Goal: Information Seeking & Learning: Learn about a topic

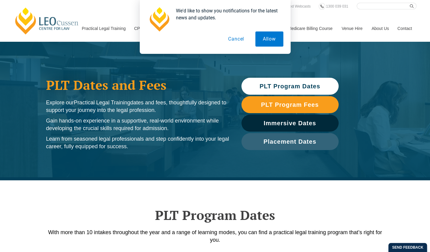
click at [240, 37] on button "Cancel" at bounding box center [236, 38] width 31 height 15
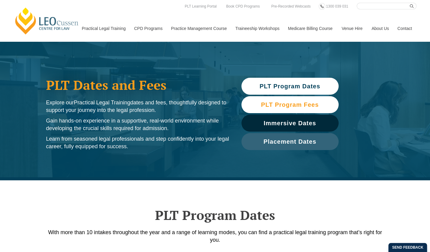
click at [283, 102] on span "PLT Program Fees" at bounding box center [290, 104] width 58 height 6
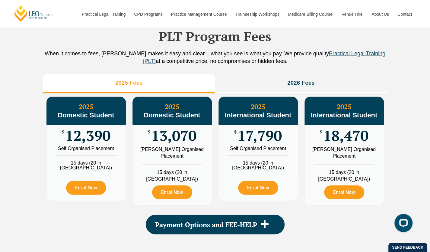
scroll to position [671, 0]
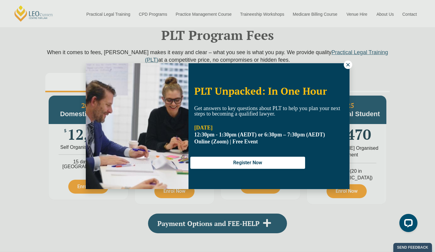
click at [350, 61] on div "PLT Unpacked: In One Hour Get answers to key questions about PLT to help you pl…" at bounding box center [217, 126] width 435 height 252
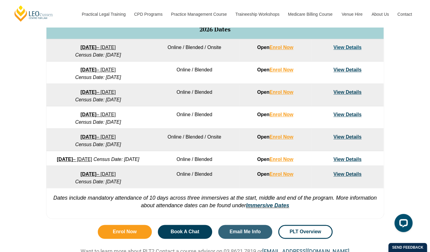
scroll to position [326, 0]
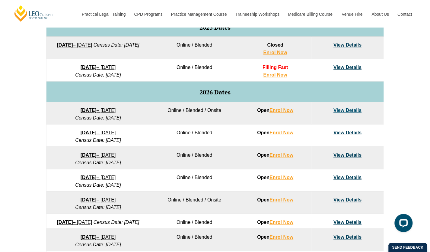
click at [399, 75] on div "VIC [GEOGRAPHIC_DATA] [GEOGRAPHIC_DATA] [GEOGRAPHIC_DATA] [GEOGRAPHIC_DATA] [GE…" at bounding box center [215, 105] width 430 height 358
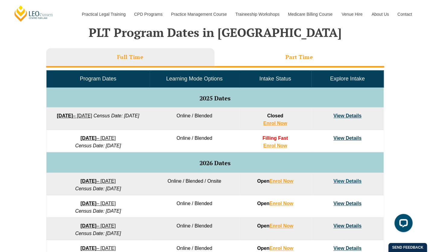
click at [313, 51] on li "Part Time" at bounding box center [300, 57] width 170 height 19
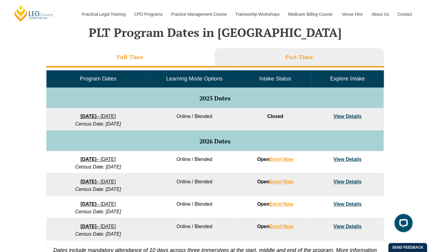
click at [185, 56] on li "Full Time" at bounding box center [130, 57] width 169 height 19
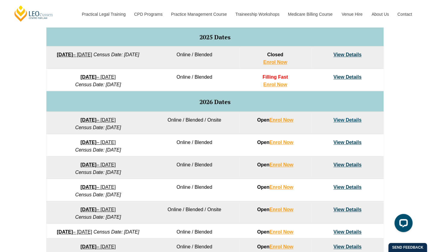
scroll to position [317, 0]
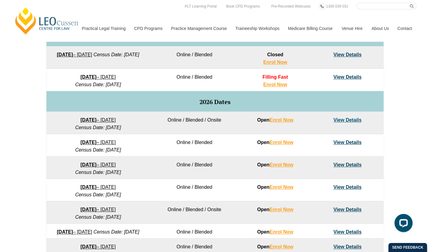
click at [399, 78] on div "VIC [GEOGRAPHIC_DATA] [GEOGRAPHIC_DATA] [GEOGRAPHIC_DATA] [GEOGRAPHIC_DATA] [GE…" at bounding box center [215, 115] width 430 height 358
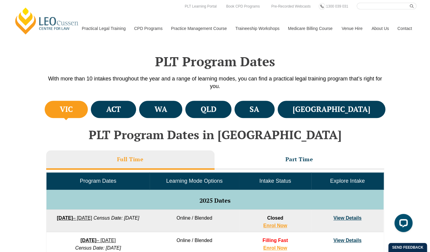
scroll to position [153, 0]
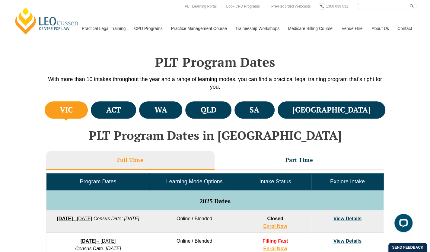
click at [58, 108] on li "VIC" at bounding box center [66, 109] width 43 height 17
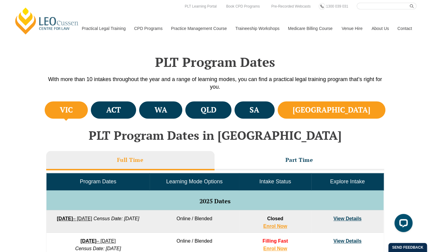
click at [338, 103] on li "[GEOGRAPHIC_DATA]" at bounding box center [332, 109] width 108 height 17
click at [345, 106] on li "[GEOGRAPHIC_DATA]" at bounding box center [332, 109] width 108 height 17
click at [62, 113] on li "VIC" at bounding box center [66, 109] width 43 height 17
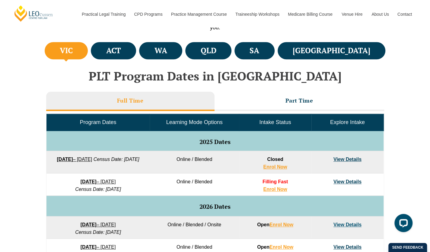
scroll to position [208, 0]
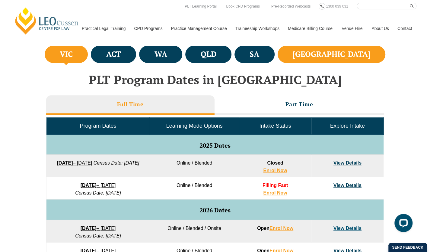
click at [365, 49] on h4 "[GEOGRAPHIC_DATA]" at bounding box center [332, 54] width 78 height 10
click at [61, 52] on li "VIC" at bounding box center [66, 54] width 43 height 17
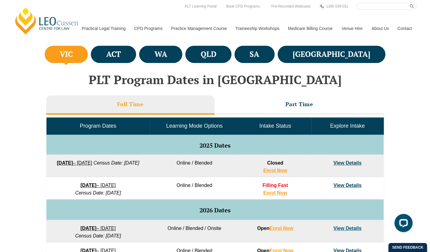
click at [24, 119] on div "VIC [GEOGRAPHIC_DATA] [GEOGRAPHIC_DATA] [GEOGRAPHIC_DATA] [GEOGRAPHIC_DATA] [GE…" at bounding box center [215, 223] width 430 height 358
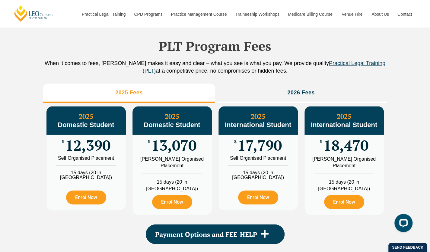
scroll to position [659, 0]
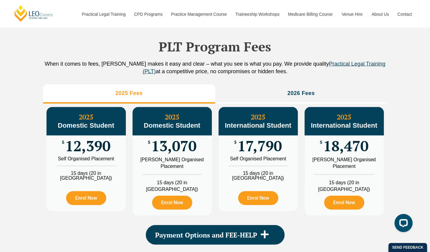
click at [191, 144] on span "13,070" at bounding box center [173, 146] width 45 height 12
click at [250, 120] on h3 "2025 International Student" at bounding box center [258, 121] width 79 height 16
click at [271, 180] on li "15 days (20 in [GEOGRAPHIC_DATA])" at bounding box center [258, 173] width 79 height 15
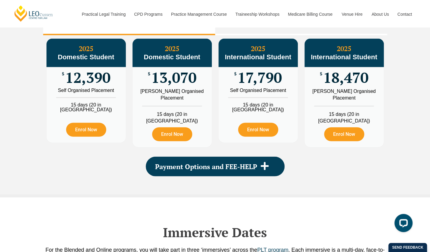
scroll to position [727, 0]
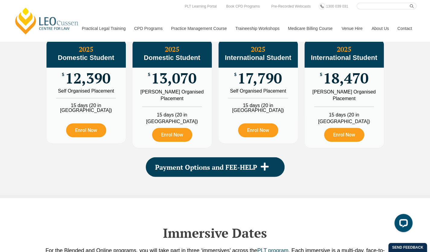
click at [361, 161] on div "PLT Program Fees When it comes to fees, [PERSON_NAME] makes it easy and clear –…" at bounding box center [215, 66] width 344 height 257
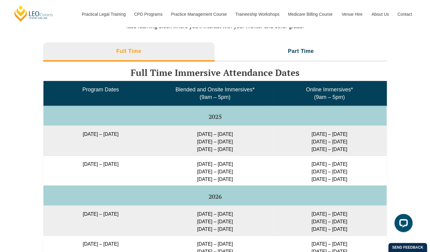
scroll to position [958, 0]
